Goal: Navigation & Orientation: Find specific page/section

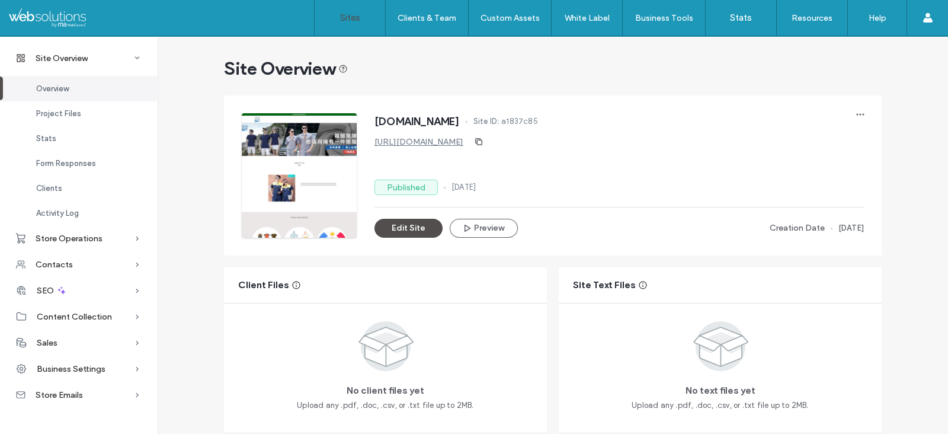
click at [361, 26] on link "Sites" at bounding box center [350, 18] width 71 height 36
